Goal: Task Accomplishment & Management: Use online tool/utility

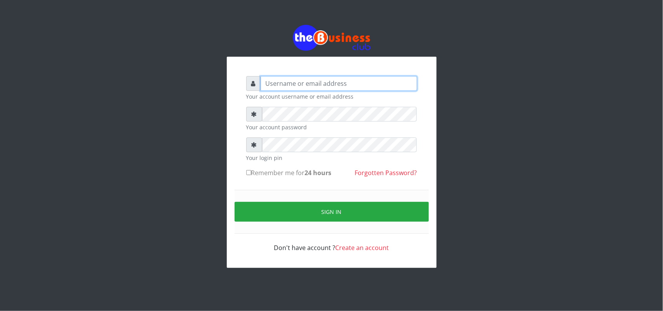
type input "uwa"
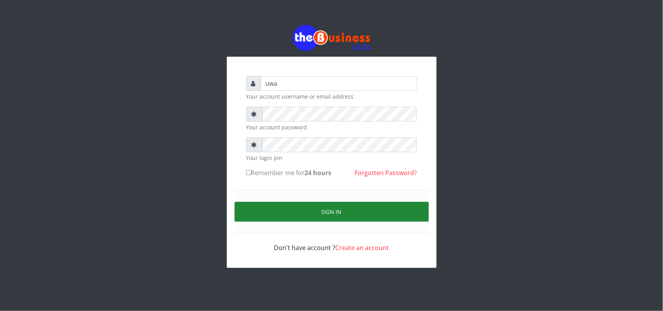
click at [327, 210] on button "Sign in" at bounding box center [331, 212] width 194 height 20
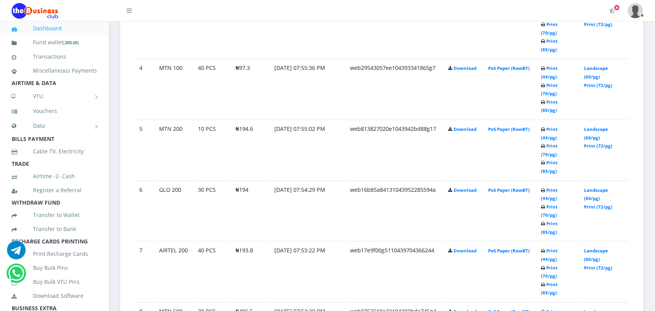
scroll to position [679, 0]
click at [551, 309] on link "Print (44/pg)" at bounding box center [550, 316] width 17 height 14
